Goal: Task Accomplishment & Management: Use online tool/utility

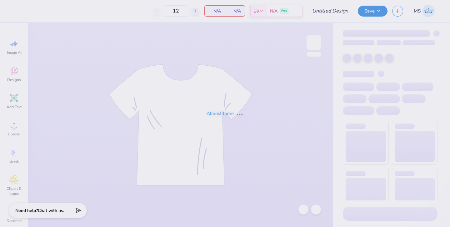
type input "AOPi Jersey"
type input "50"
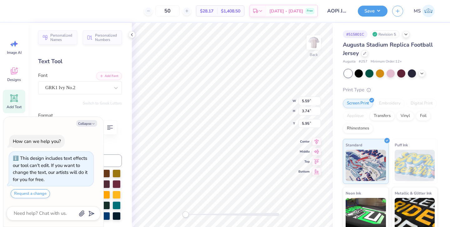
type textarea "x"
type input "0.59"
type input "0.89"
type textarea "x"
click at [317, 137] on icon at bounding box center [316, 136] width 9 height 8
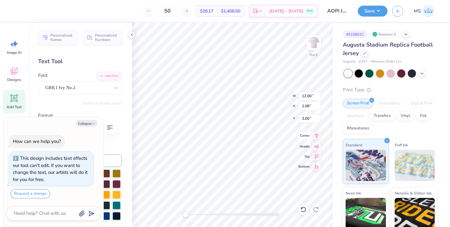
click at [318, 136] on icon at bounding box center [316, 136] width 9 height 8
type textarea "x"
type input "1.03"
type input "1.19"
type input "3.88"
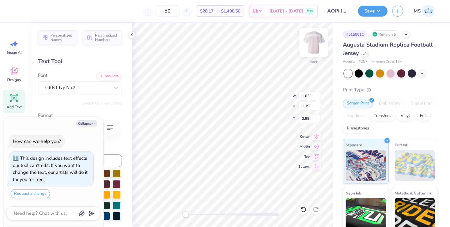
type textarea "x"
type input "12.00"
type input "2.08"
type input "3.00"
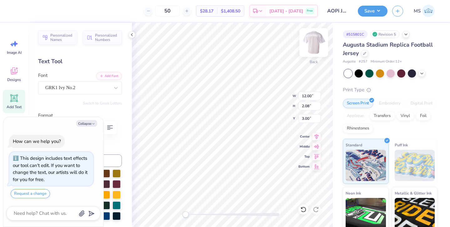
type textarea "x"
type textarea "AOP Sx"
type textarea "x"
type textarea "AOP Sx"
type textarea "x"
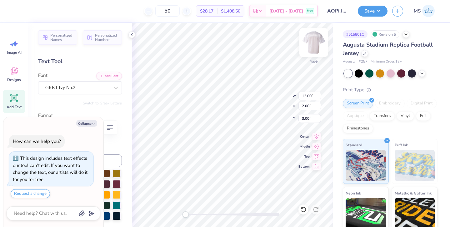
type textarea "AOP Sx"
type textarea "x"
type textarea "AOP Sx"
type textarea "x"
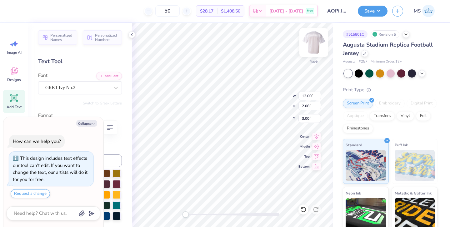
type input "1.03"
type input "1.19"
type input "3.88"
type textarea "x"
type textarea "AOP nSx"
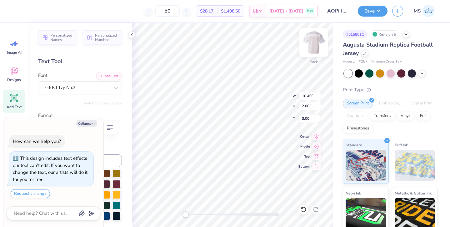
type textarea "x"
type textarea "AOP Sx"
type textarea "x"
type textarea "AOP Sx"
type textarea "x"
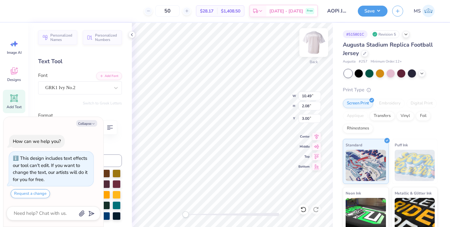
type input "5.59"
type input "3.74"
type input "5.95"
type textarea "x"
type input "1.03"
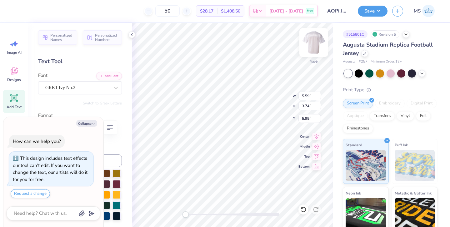
type input "1.19"
type input "3.88"
type textarea "x"
type input "5.59"
type input "3.74"
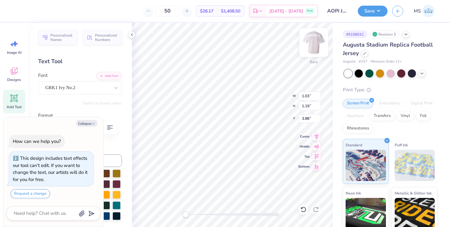
type input "5.95"
click at [310, 44] on img at bounding box center [314, 42] width 25 height 25
type textarea "x"
type input "12.37"
type input "8.27"
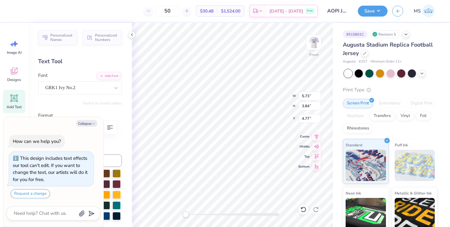
type input "3.23"
type textarea "x"
type input "11.67"
type input "7.80"
click at [310, 39] on img at bounding box center [314, 42] width 25 height 25
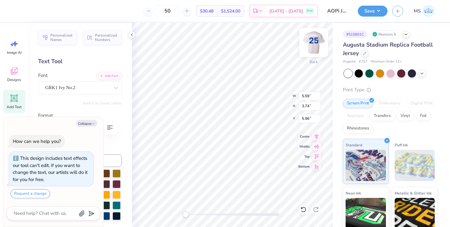
type textarea "x"
type input "8.60"
type input "5.75"
type input "5.97"
type textarea "x"
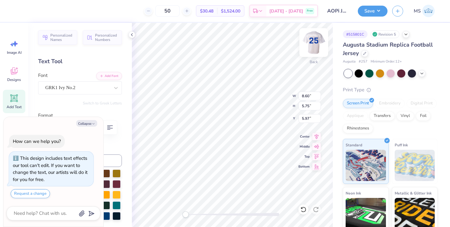
type input "9.04"
type input "6.05"
type input "5.41"
type textarea "x"
type input "11.70"
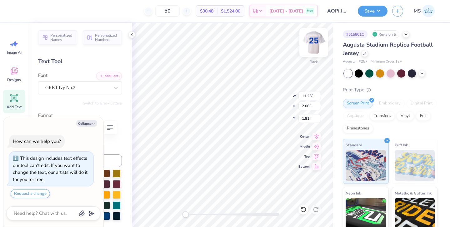
type input "2.16"
type textarea "x"
type input "12.27"
type input "2.27"
type input "1.76"
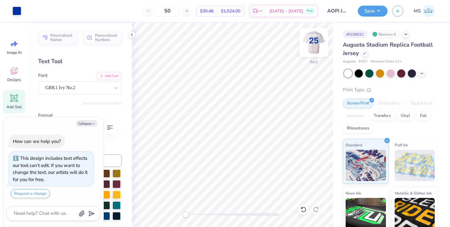
click at [313, 39] on img at bounding box center [314, 42] width 25 height 25
click at [310, 39] on img at bounding box center [314, 42] width 25 height 25
click at [367, 5] on button "Save" at bounding box center [373, 10] width 30 height 11
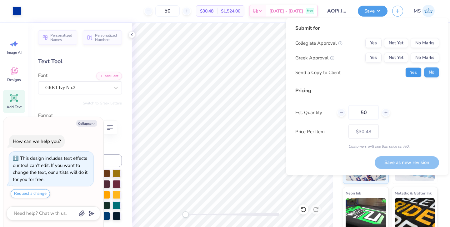
click at [414, 73] on button "Yes" at bounding box center [414, 73] width 16 height 10
click at [372, 59] on button "Yes" at bounding box center [374, 58] width 16 height 10
click at [415, 47] on button "No Marks" at bounding box center [425, 43] width 28 height 10
type textarea "x"
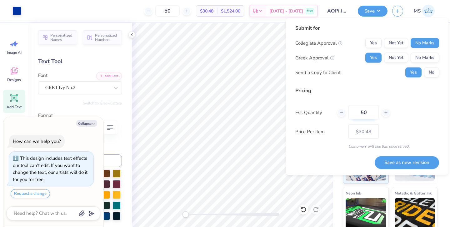
click at [370, 111] on input "50" at bounding box center [364, 112] width 30 height 14
type input "5"
type input "43"
type textarea "x"
type input "43"
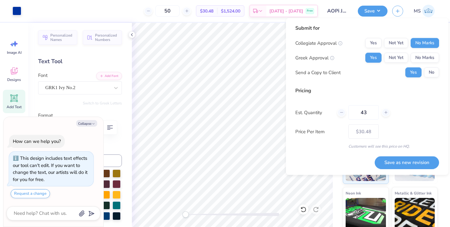
type textarea "x"
type input "– –"
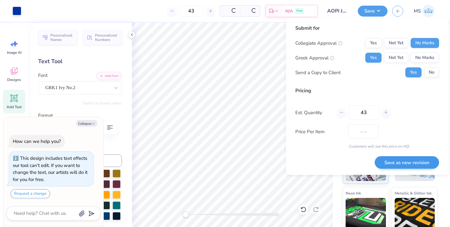
type textarea "x"
type input "$31.76"
type input "43"
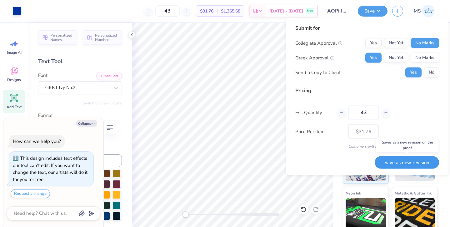
click at [388, 160] on button "Save as new revision" at bounding box center [407, 162] width 64 height 13
type textarea "x"
type input "– –"
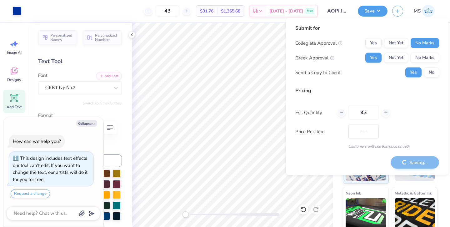
type textarea "x"
type input "$31.76"
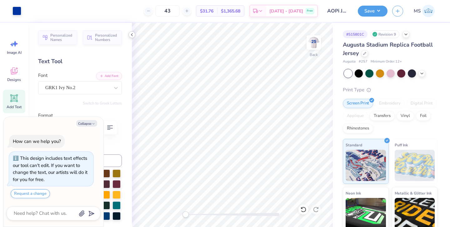
click at [132, 35] on icon at bounding box center [131, 34] width 5 height 5
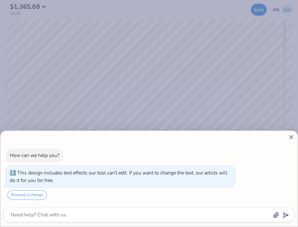
click at [292, 137] on line at bounding box center [291, 136] width 3 height 3
type textarea "x"
